Goal: Information Seeking & Learning: Learn about a topic

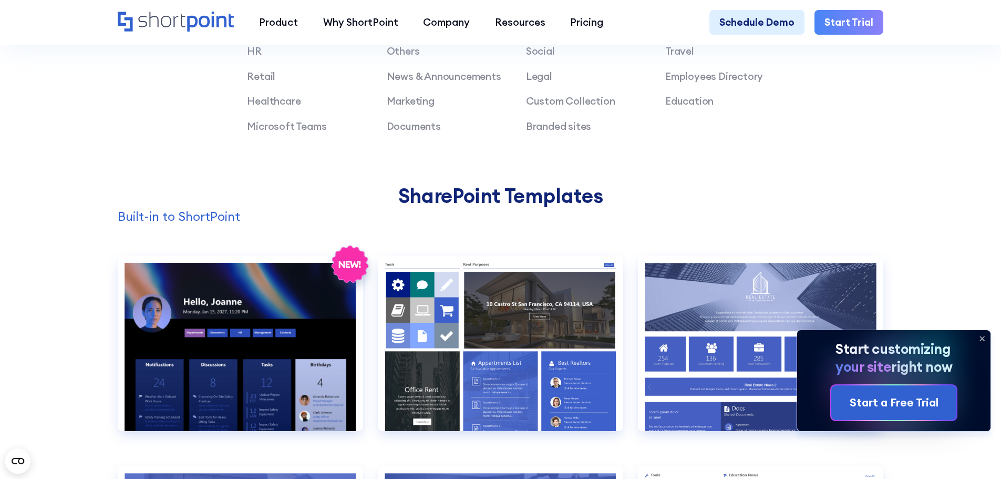
scroll to position [946, 0]
click at [981, 336] on icon at bounding box center [981, 338] width 17 height 17
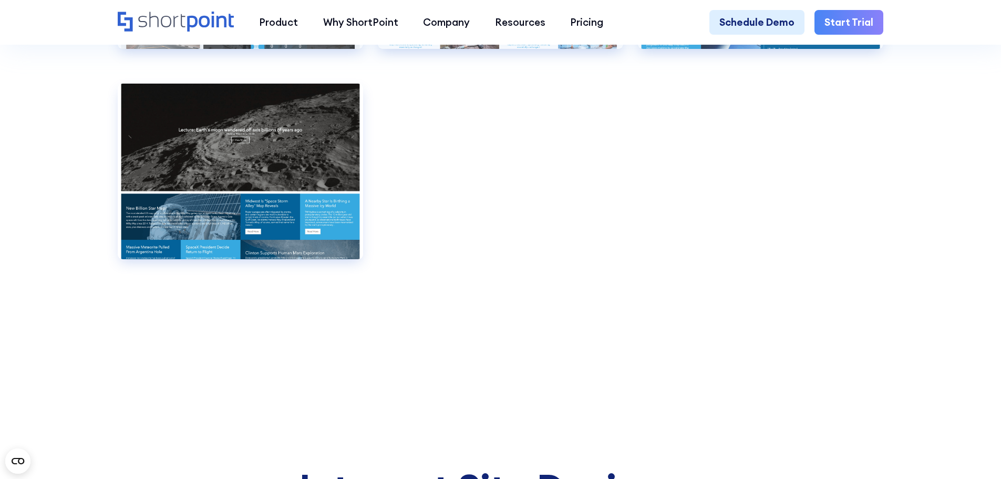
scroll to position [7932, 0]
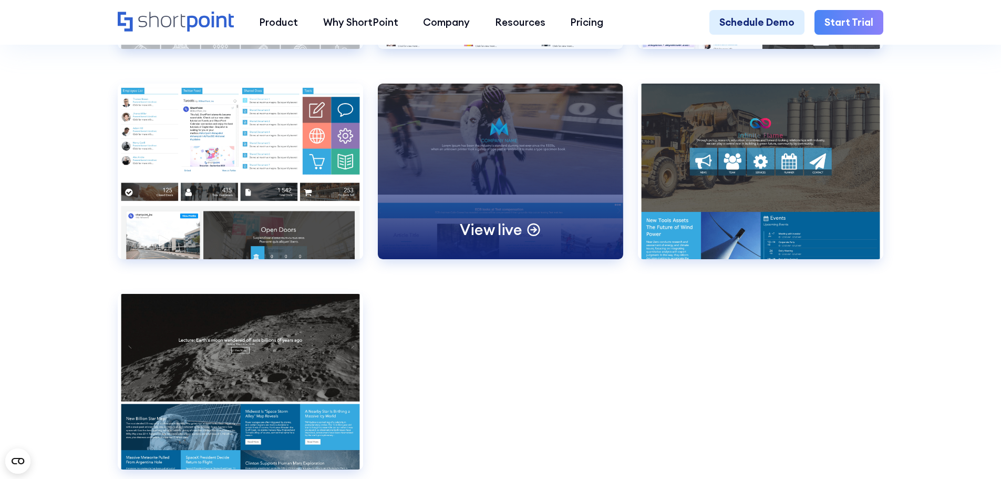
click at [487, 239] on p "View live" at bounding box center [491, 229] width 62 height 19
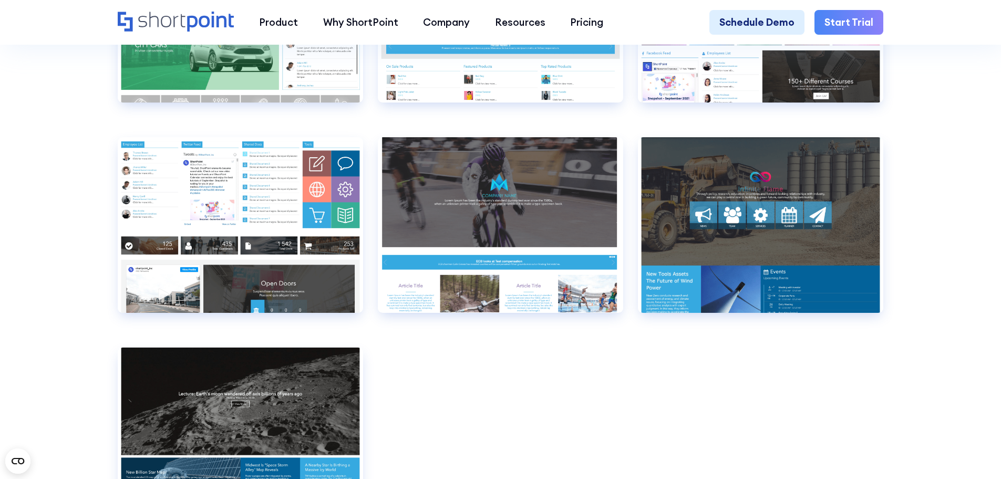
scroll to position [7827, 0]
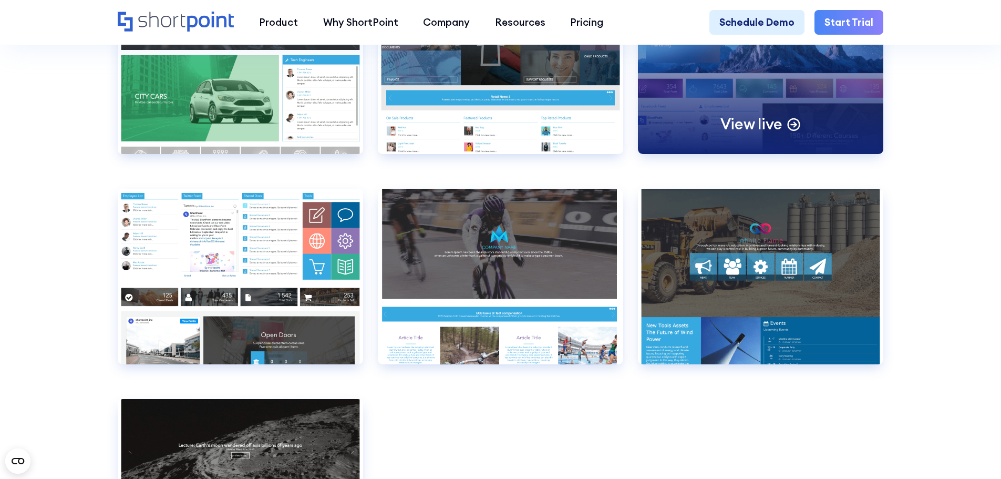
click at [747, 153] on div "View live" at bounding box center [760, 65] width 245 height 175
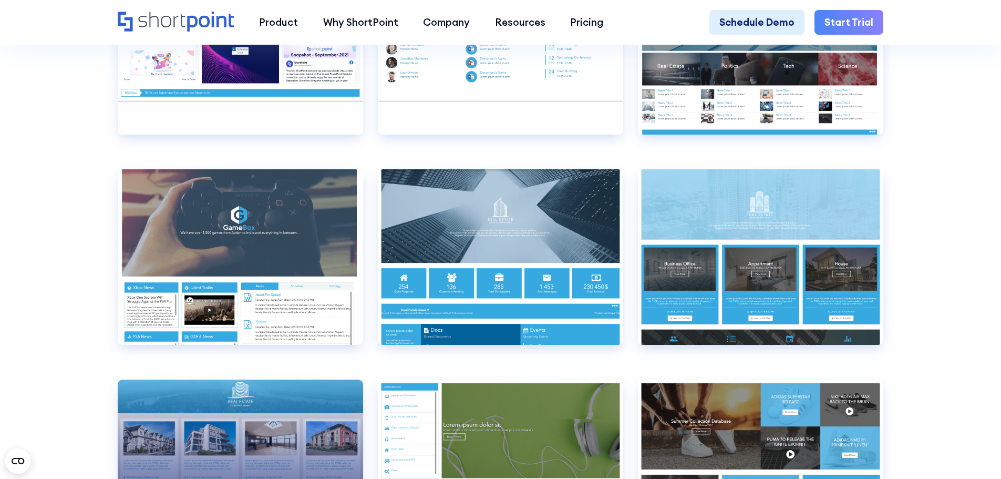
scroll to position [7091, 0]
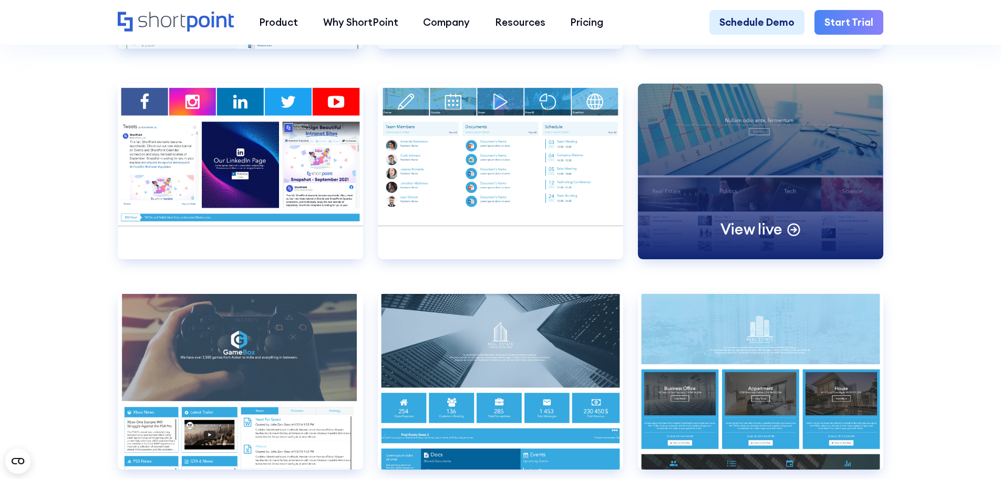
click at [720, 251] on div "View live" at bounding box center [760, 171] width 245 height 175
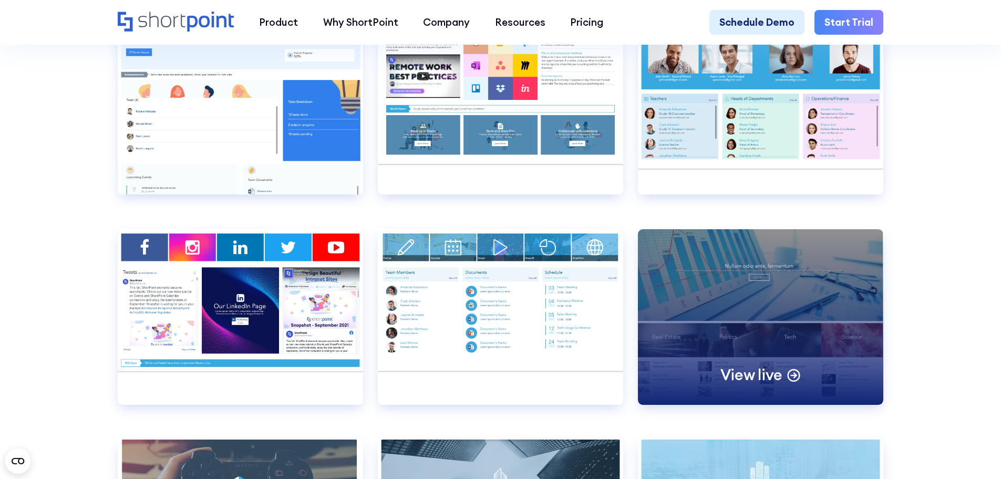
scroll to position [6934, 0]
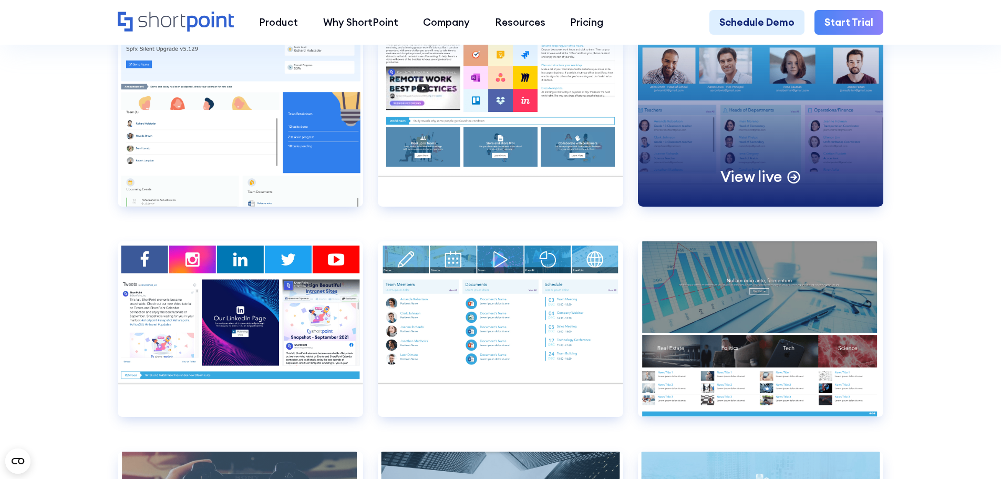
click at [783, 184] on div "View live" at bounding box center [760, 118] width 245 height 175
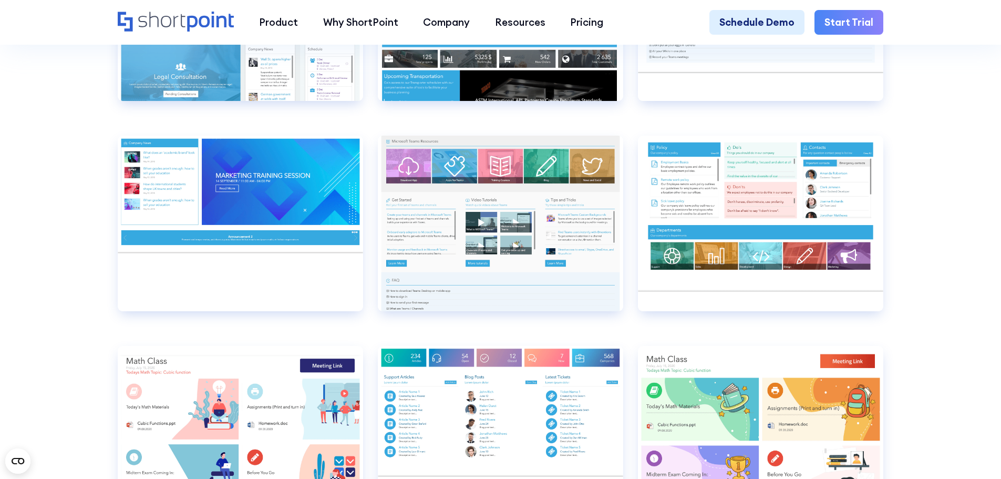
scroll to position [6409, 0]
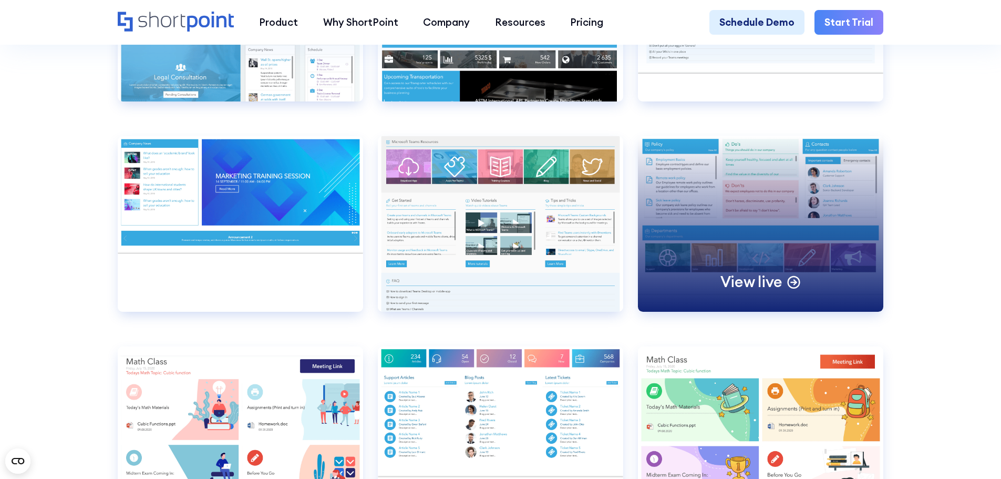
click at [742, 258] on div "View live" at bounding box center [760, 223] width 245 height 175
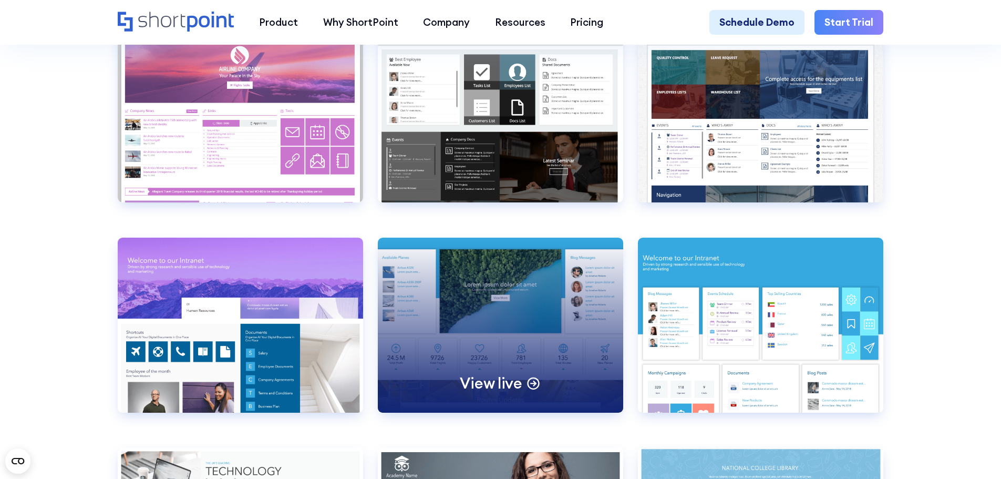
scroll to position [4360, 0]
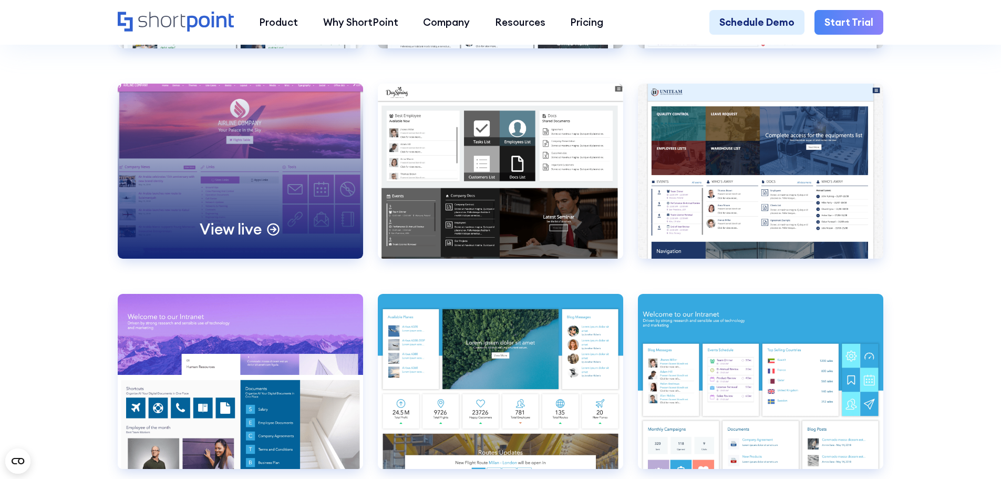
click at [241, 238] on p "View live" at bounding box center [231, 228] width 62 height 19
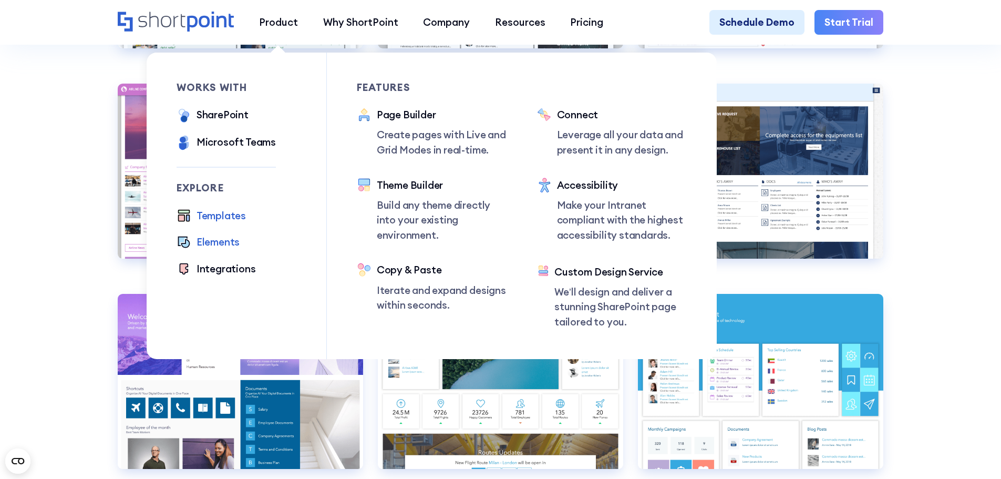
click at [209, 244] on div "Elements" at bounding box center [217, 241] width 43 height 15
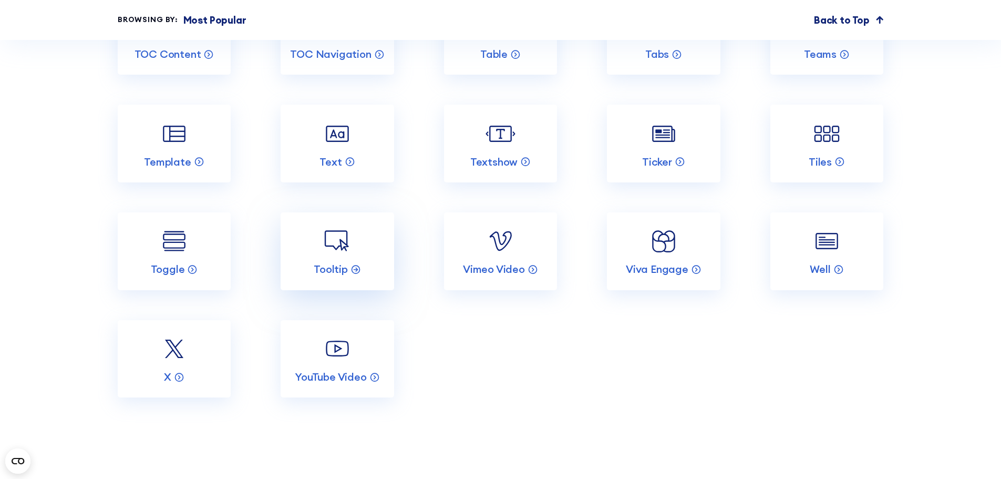
scroll to position [2259, 0]
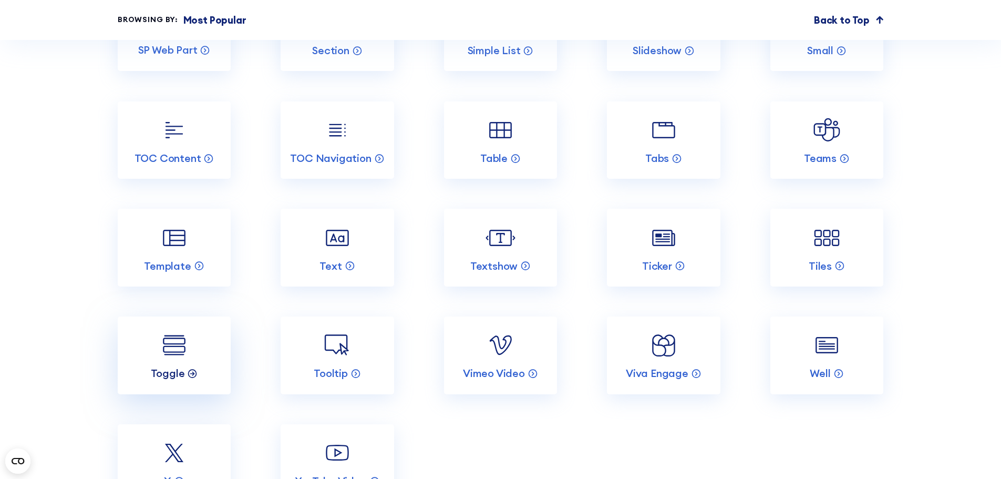
click at [190, 378] on icon at bounding box center [192, 372] width 11 height 11
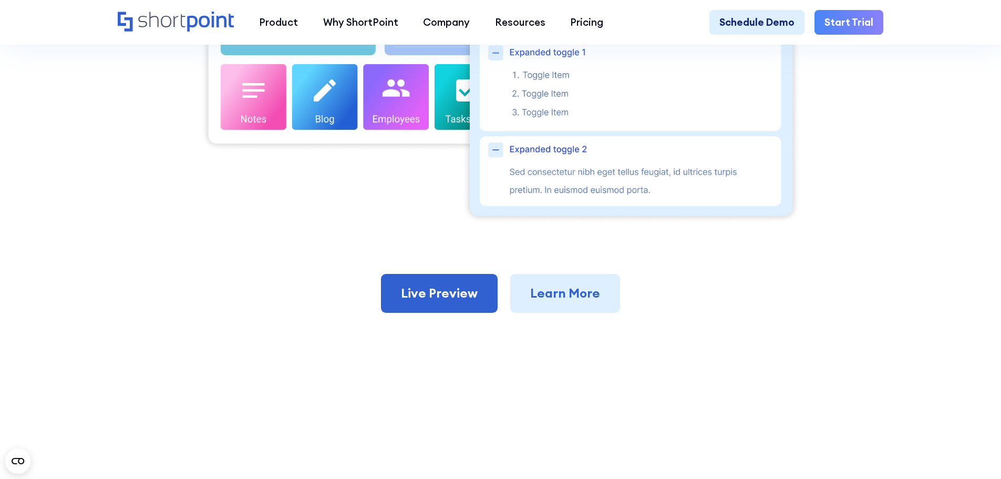
scroll to position [210, 0]
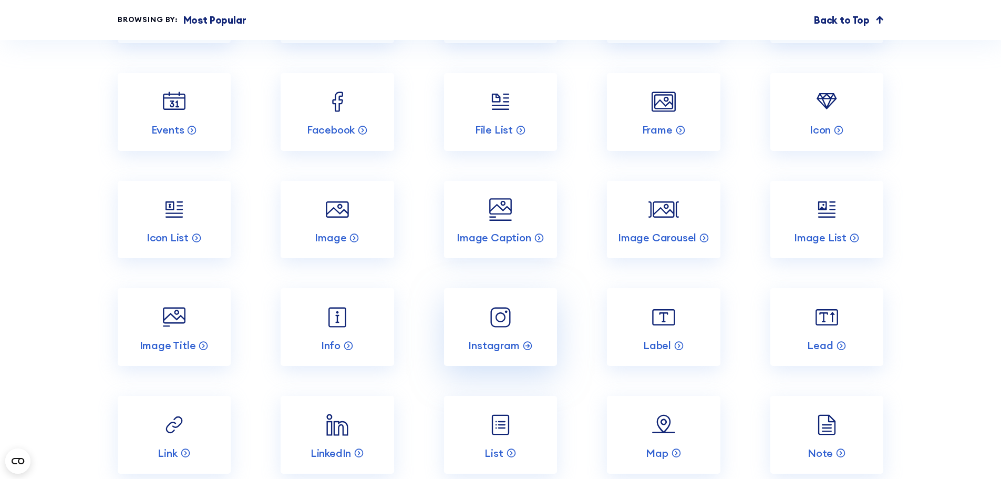
scroll to position [1576, 0]
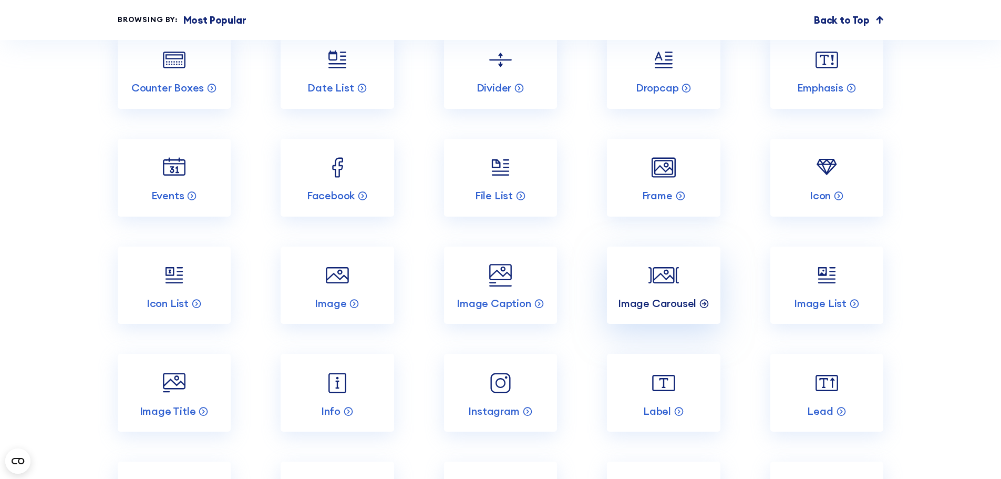
click at [688, 310] on p "Image Carousel" at bounding box center [657, 303] width 78 height 14
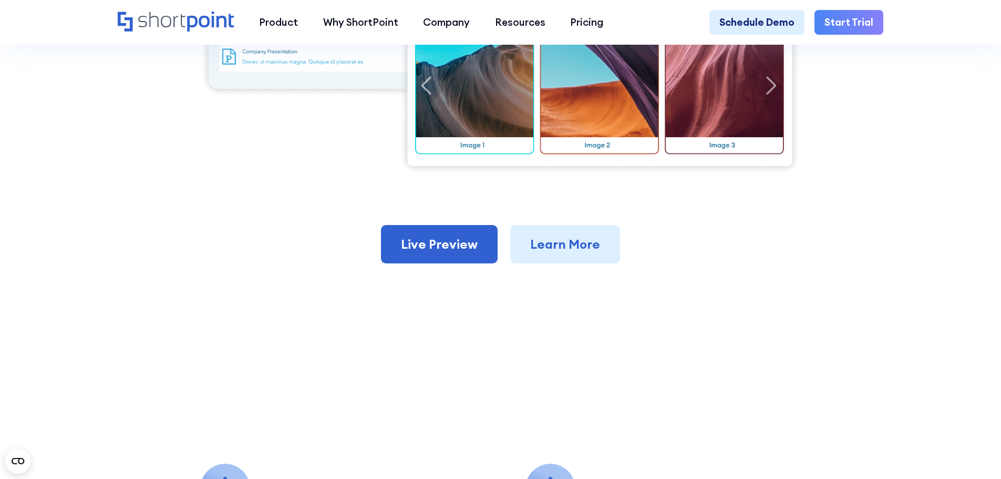
scroll to position [210, 0]
